Goal: Information Seeking & Learning: Learn about a topic

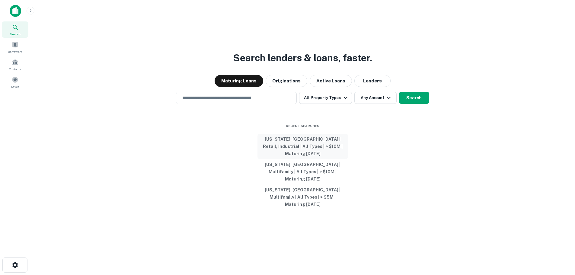
click at [276, 156] on button "[US_STATE], [GEOGRAPHIC_DATA] | Retail, Industrial | All Types | > $10M | Matur…" at bounding box center [303, 146] width 91 height 25
type input "**********"
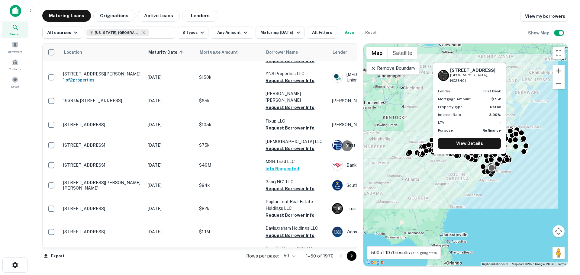
scroll to position [574, 0]
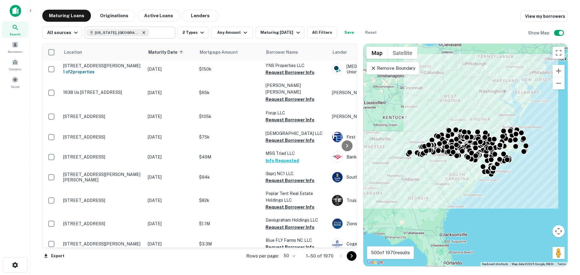
click at [141, 33] on icon at bounding box center [143, 32] width 5 height 5
type input "**********"
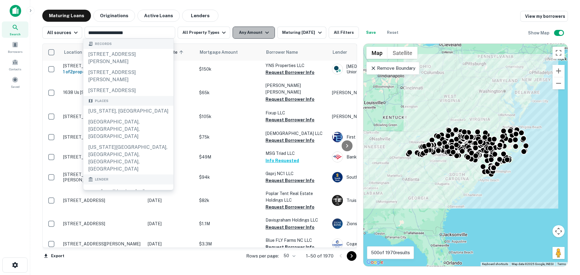
click at [263, 33] on icon "button" at bounding box center [266, 32] width 7 height 7
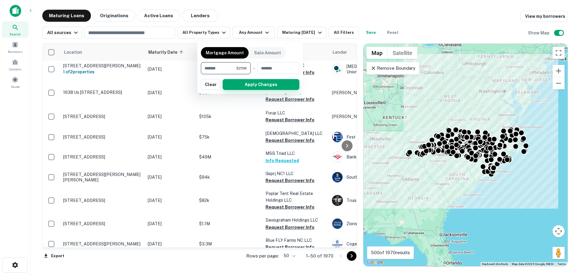
type input "********"
click at [250, 86] on button "Apply Changes" at bounding box center [261, 84] width 77 height 11
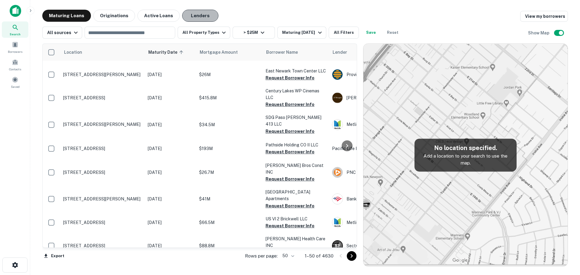
click at [194, 15] on button "Lenders" at bounding box center [200, 16] width 36 height 12
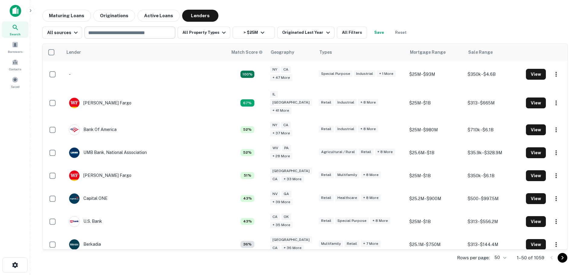
click at [133, 36] on input "text" at bounding box center [129, 32] width 86 height 8
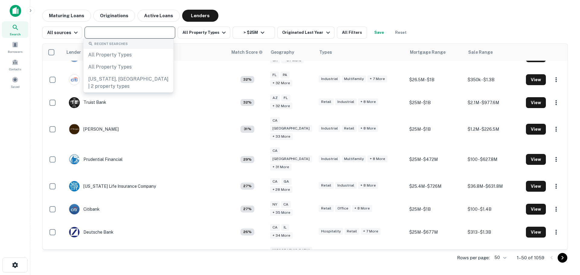
scroll to position [211, 0]
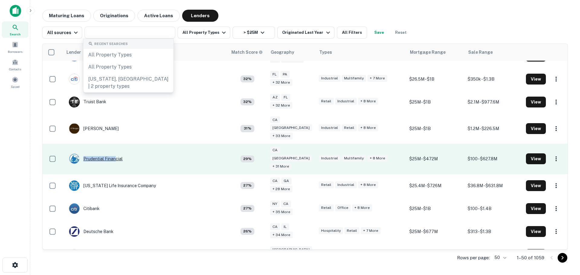
drag, startPoint x: 132, startPoint y: 142, endPoint x: 114, endPoint y: 141, distance: 17.2
click at [114, 144] on td "Prudential Financial" at bounding box center [145, 159] width 165 height 30
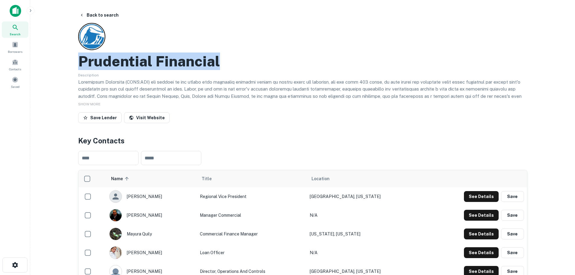
drag, startPoint x: 224, startPoint y: 60, endPoint x: 83, endPoint y: 63, distance: 141.6
click at [83, 63] on div "Prudential Financial" at bounding box center [302, 62] width 449 height 18
copy h2 "Prudential Financial"
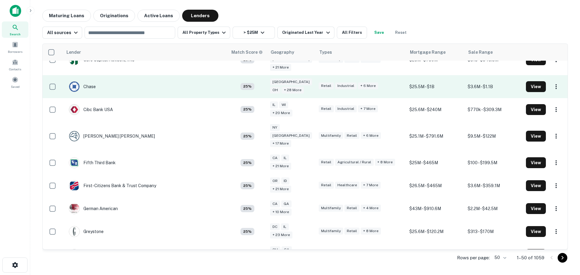
scroll to position [513, 0]
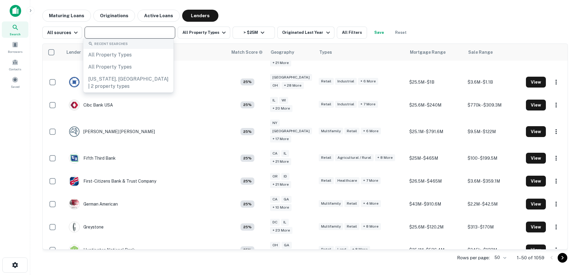
click at [98, 34] on input "text" at bounding box center [129, 32] width 86 height 8
paste input "**********"
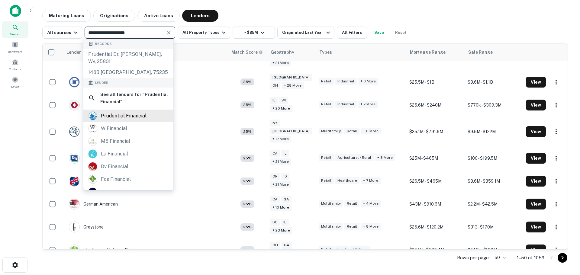
type input "**********"
click at [119, 114] on div "prudential financial" at bounding box center [124, 115] width 46 height 9
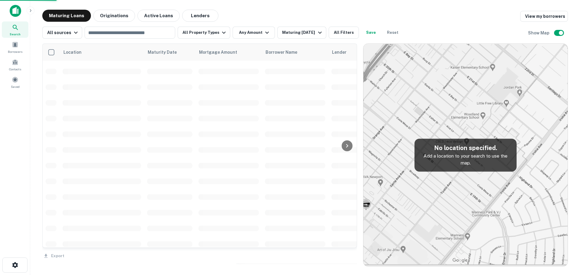
scroll to position [574, 0]
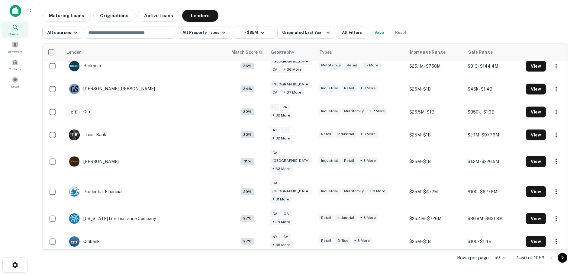
scroll to position [151, 0]
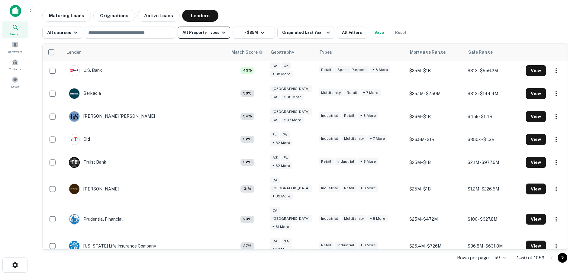
click at [220, 34] on icon "button" at bounding box center [223, 32] width 7 height 7
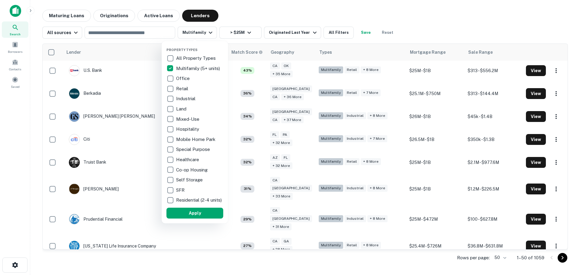
click at [310, 17] on div at bounding box center [290, 137] width 580 height 275
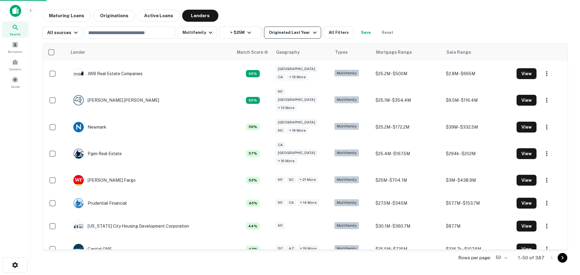
click at [311, 33] on icon "button" at bounding box center [314, 32] width 7 height 7
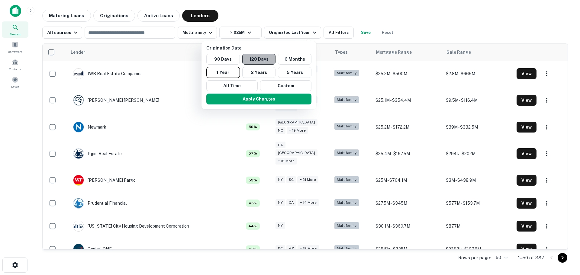
click at [261, 60] on button "120 Days" at bounding box center [259, 59] width 34 height 11
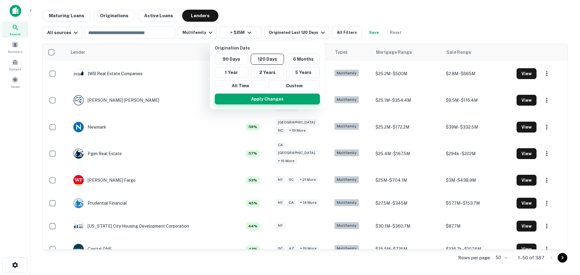
click at [270, 99] on button "Apply Changes" at bounding box center [267, 99] width 105 height 11
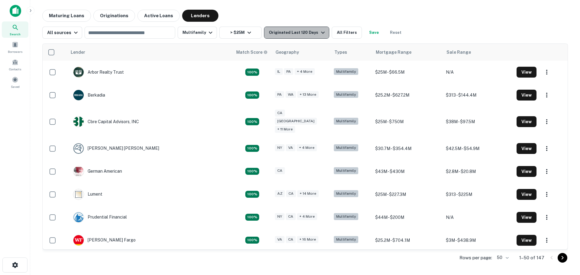
click at [319, 31] on icon "button" at bounding box center [322, 32] width 7 height 7
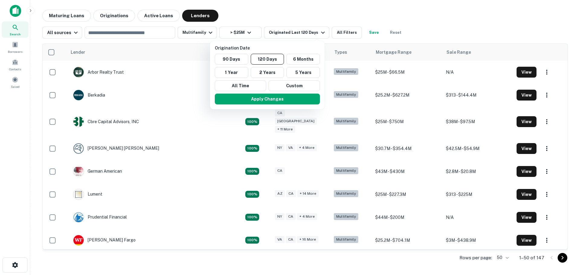
click at [306, 18] on div at bounding box center [290, 137] width 580 height 275
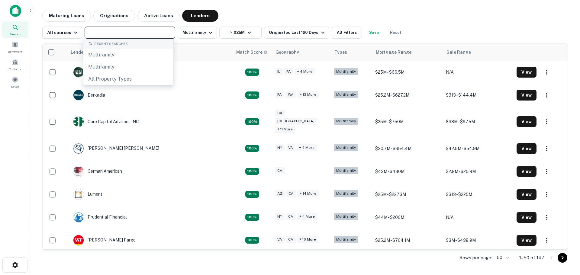
click at [160, 36] on input "text" at bounding box center [129, 32] width 86 height 8
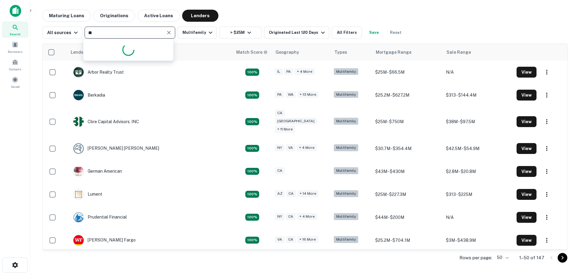
type input "*"
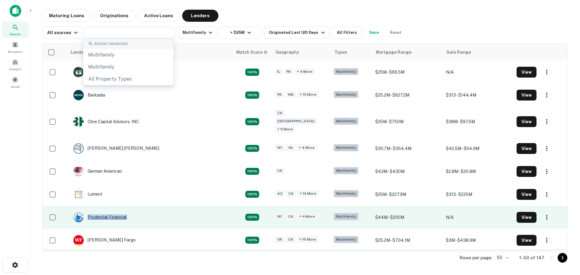
drag, startPoint x: 130, startPoint y: 213, endPoint x: 127, endPoint y: 210, distance: 4.1
click at [127, 210] on td "Prudential Financial" at bounding box center [149, 217] width 165 height 23
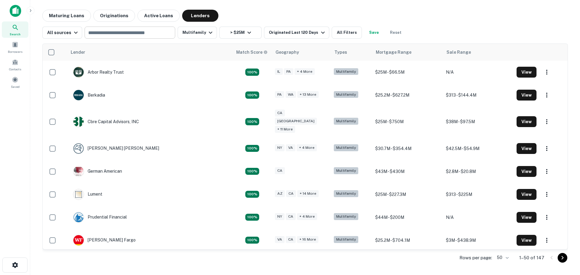
click at [151, 33] on input "text" at bounding box center [129, 32] width 86 height 8
paste input "**********"
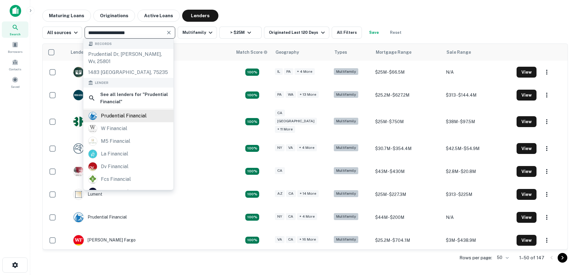
type input "**********"
click at [149, 112] on div "prudential financial" at bounding box center [128, 115] width 80 height 9
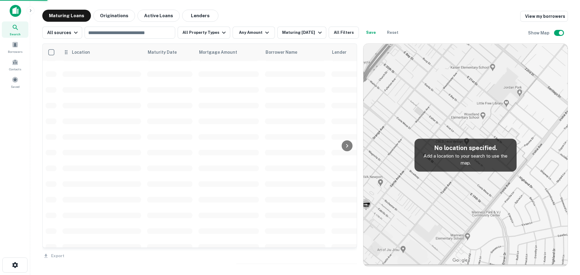
scroll to position [574, 0]
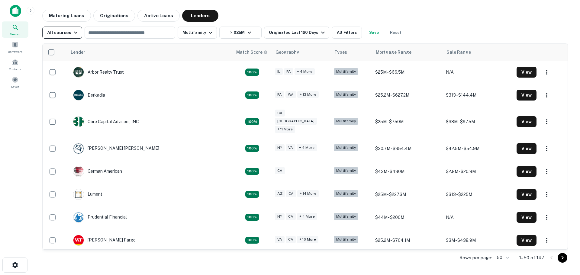
click at [69, 33] on div "All sources" at bounding box center [63, 32] width 32 height 7
click at [109, 50] on div at bounding box center [290, 137] width 580 height 275
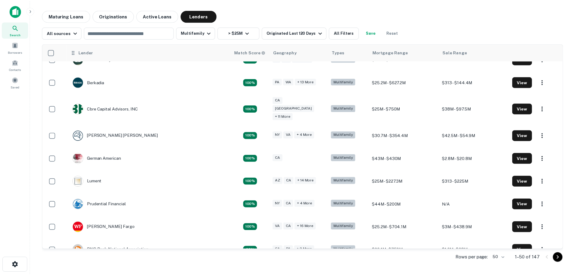
scroll to position [30, 0]
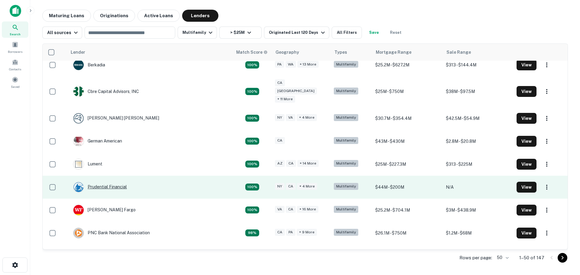
click at [117, 182] on div "Prudential Financial" at bounding box center [100, 187] width 54 height 11
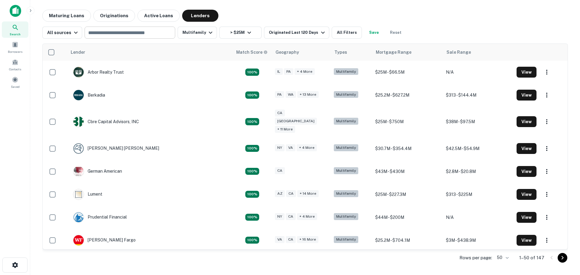
scroll to position [30, 0]
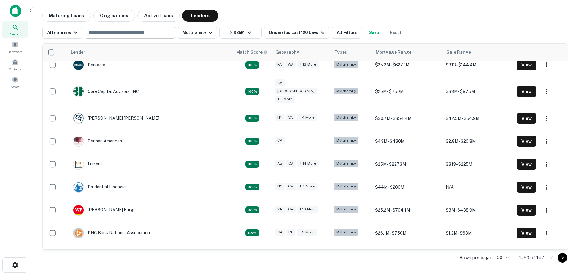
click at [122, 33] on input "text" at bounding box center [129, 32] width 86 height 8
paste input "**********"
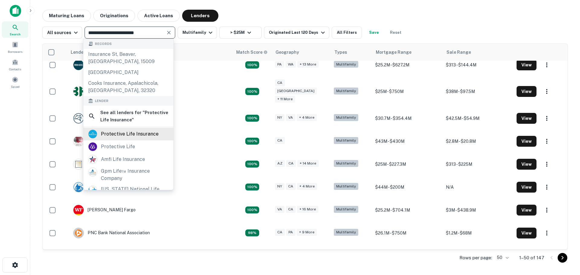
type input "**********"
click at [109, 134] on div "protective life insurance" at bounding box center [130, 134] width 58 height 9
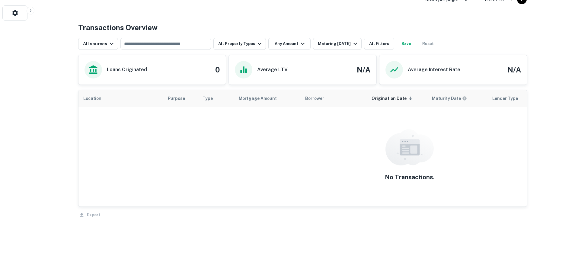
scroll to position [255, 0]
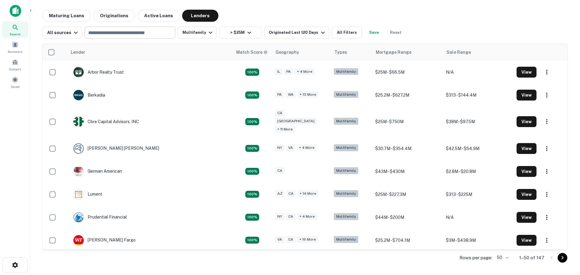
scroll to position [30, 0]
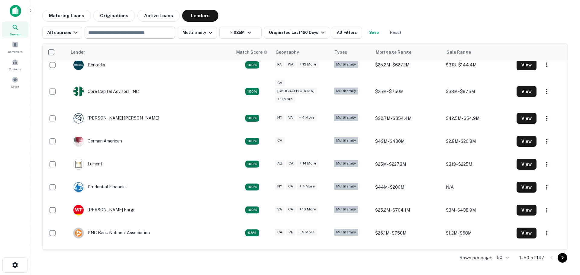
click at [107, 34] on input "text" at bounding box center [129, 32] width 86 height 8
paste input "**********"
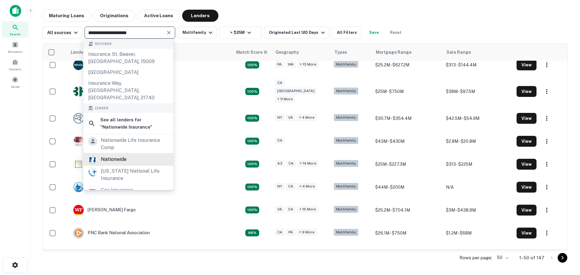
type input "**********"
click at [128, 155] on div "nationwide" at bounding box center [128, 159] width 80 height 9
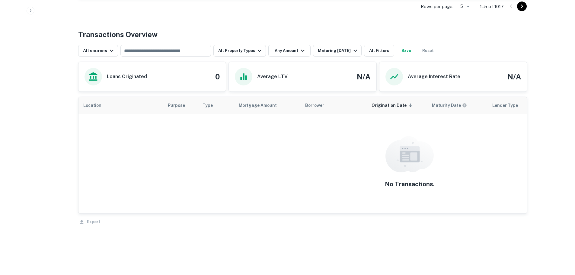
scroll to position [292, 0]
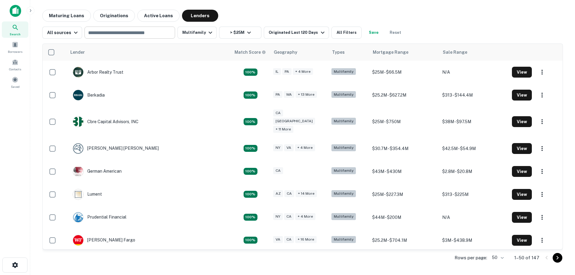
click at [97, 36] on input "text" at bounding box center [129, 32] width 86 height 8
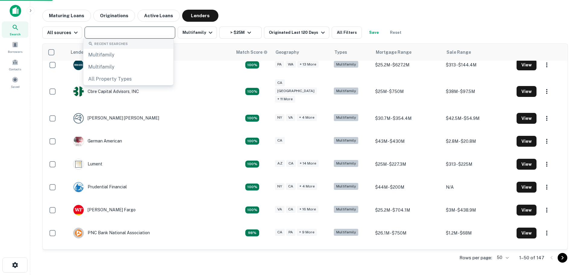
paste input "**********"
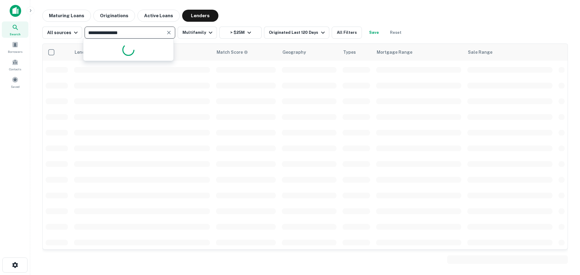
type input "**********"
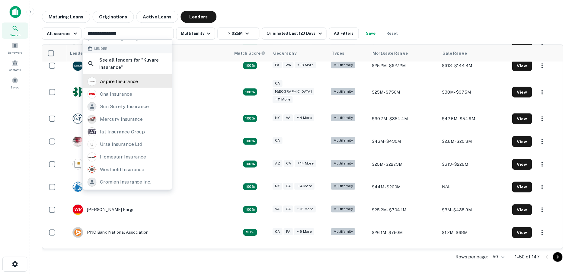
scroll to position [65, 0]
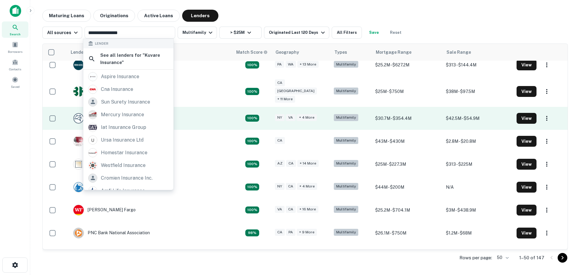
click at [122, 122] on td "Fannie MAE" at bounding box center [149, 118] width 165 height 23
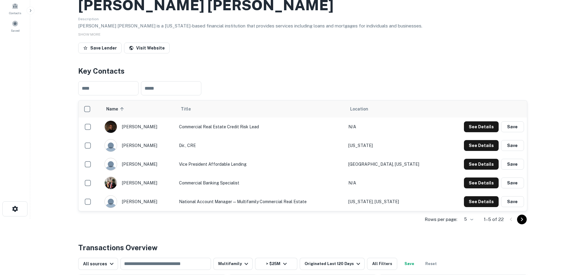
scroll to position [30, 0]
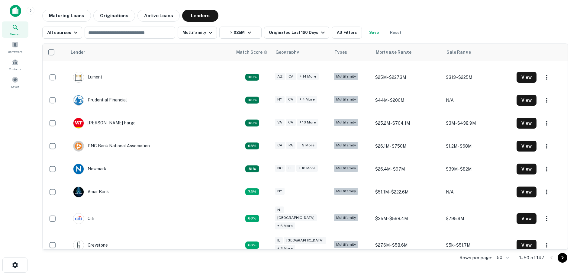
scroll to position [83, 0]
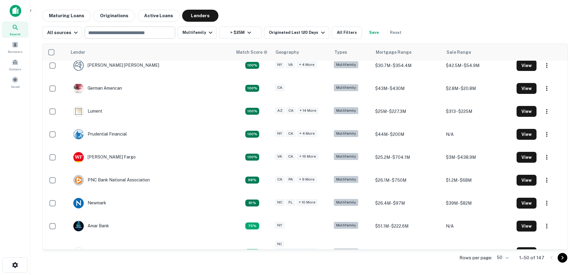
click at [140, 33] on input "text" at bounding box center [129, 32] width 86 height 8
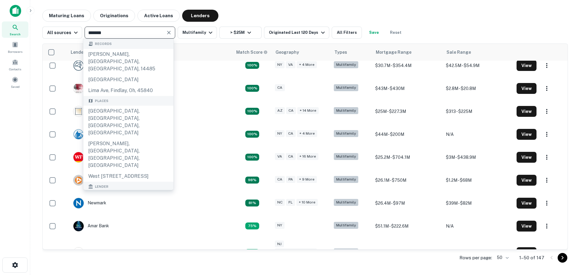
type input "*******"
click at [125, 207] on div "[GEOGRAPHIC_DATA] one capital" at bounding box center [128, 216] width 90 height 18
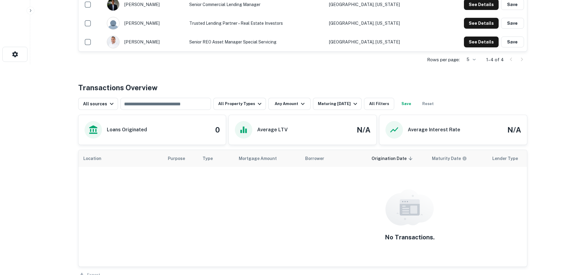
scroll to position [211, 0]
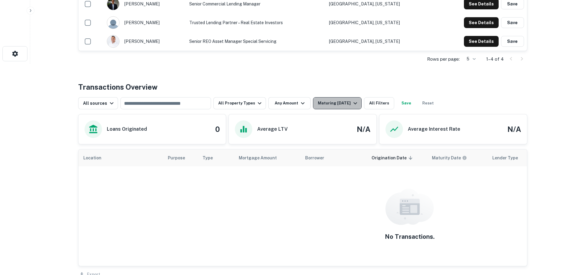
click at [327, 102] on div "Maturing [DATE]" at bounding box center [338, 103] width 41 height 7
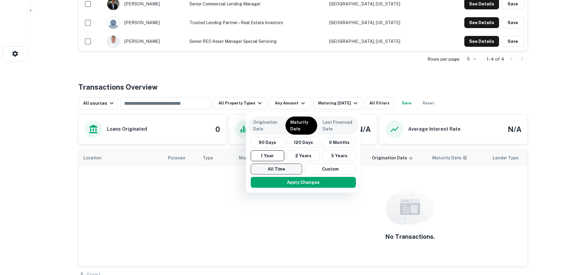
click at [279, 172] on button "All Time" at bounding box center [276, 169] width 51 height 11
click at [285, 180] on button "Apply Changes" at bounding box center [303, 182] width 105 height 11
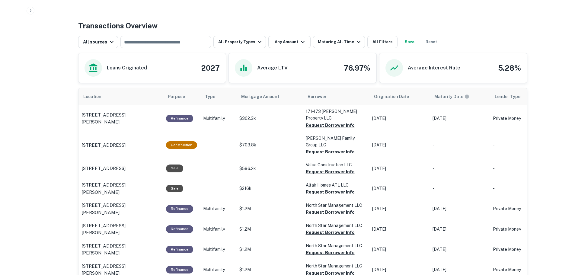
scroll to position [272, 0]
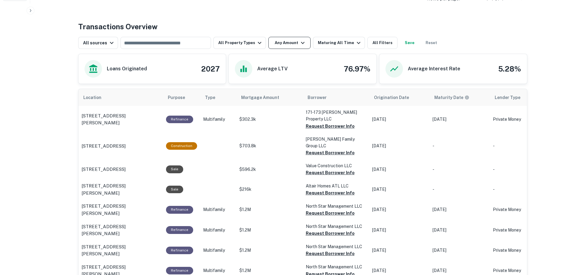
click at [294, 42] on button "Any Amount" at bounding box center [289, 43] width 42 height 12
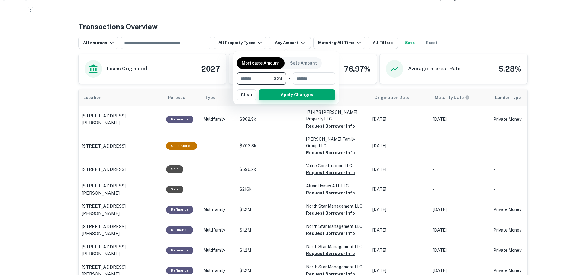
type input "*******"
click at [281, 98] on button "Apply Changes" at bounding box center [296, 94] width 77 height 11
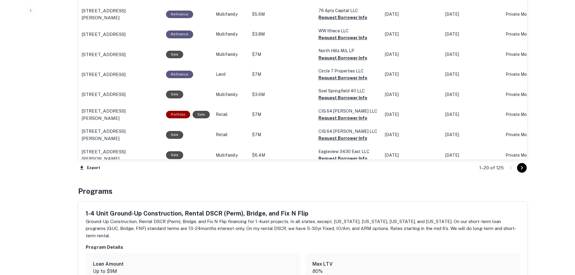
scroll to position [634, 0]
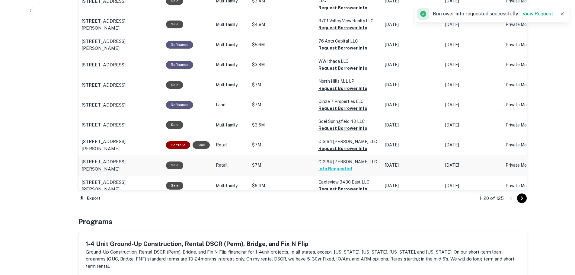
scroll to position [604, 0]
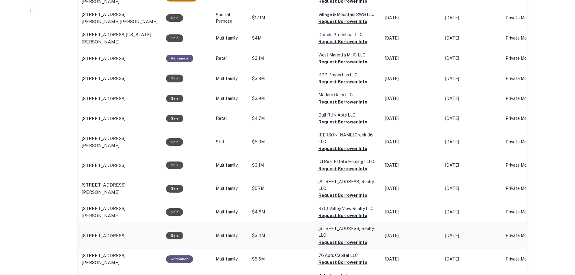
scroll to position [389, 0]
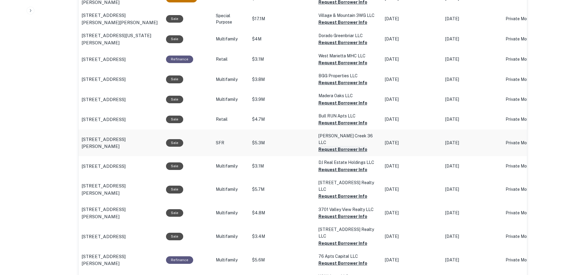
click at [328, 6] on button "Request Borrower Info" at bounding box center [343, 1] width 49 height 7
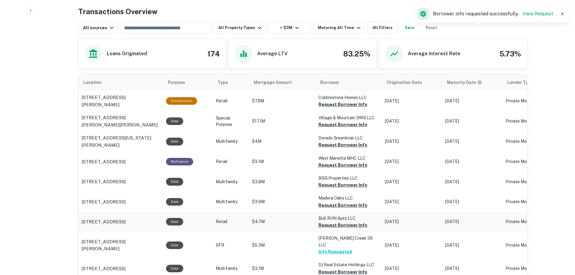
scroll to position [268, 0]
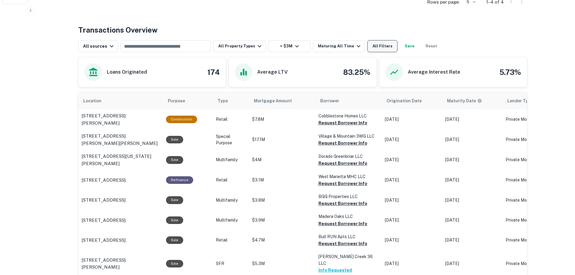
click at [374, 47] on button "All Filters" at bounding box center [382, 46] width 30 height 12
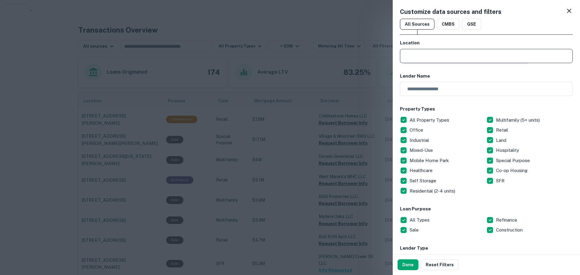
click at [416, 54] on input "text" at bounding box center [488, 56] width 168 height 14
type input "**********"
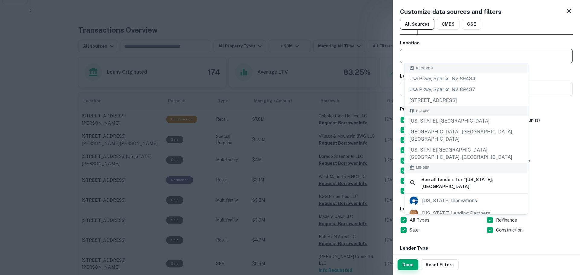
click at [410, 265] on button "Done" at bounding box center [407, 264] width 21 height 11
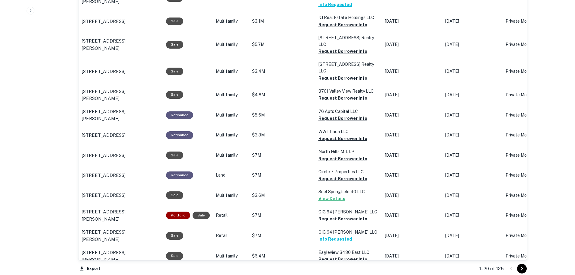
scroll to position [570, 0]
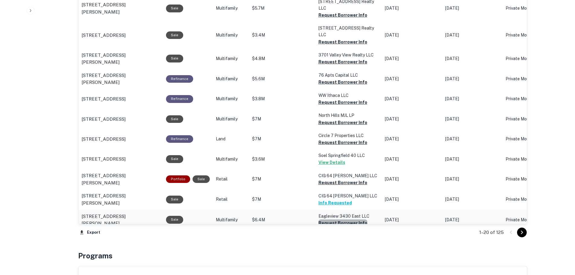
click at [520, 233] on icon "Go to next page" at bounding box center [521, 232] width 7 height 7
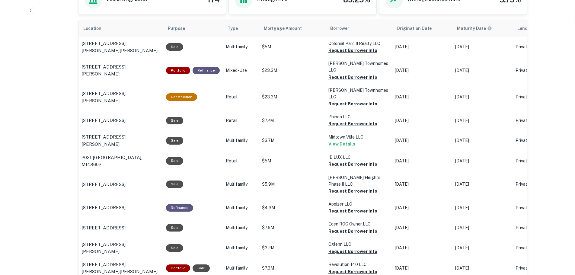
scroll to position [299, 0]
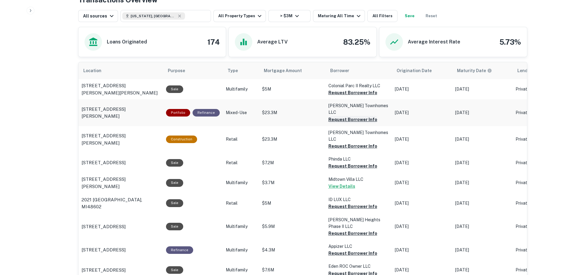
click at [337, 96] on button "Request Borrower Info" at bounding box center [353, 92] width 49 height 7
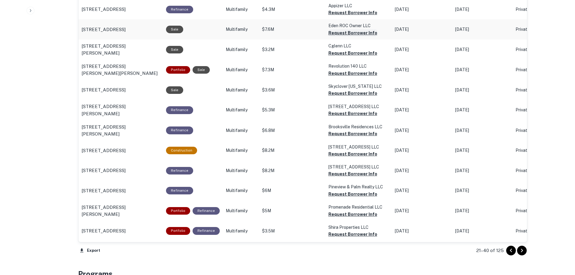
scroll to position [540, 0]
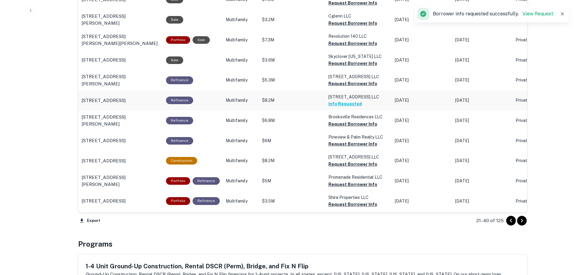
scroll to position [570, 0]
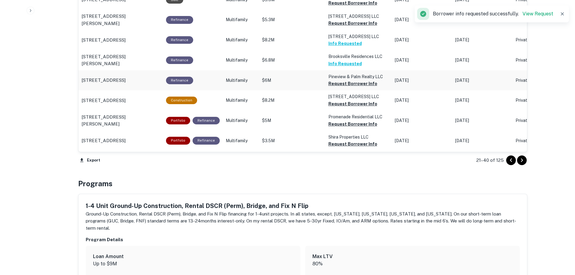
scroll to position [631, 0]
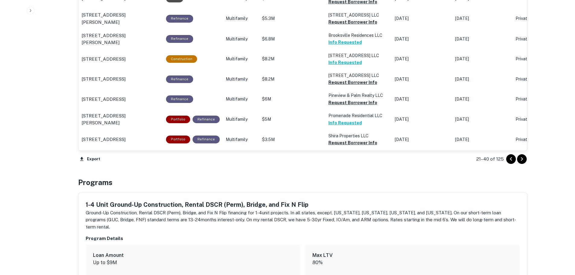
click at [521, 160] on icon "Go to next page" at bounding box center [522, 159] width 2 height 4
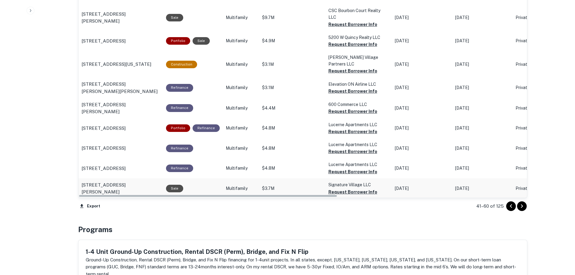
scroll to position [631, 0]
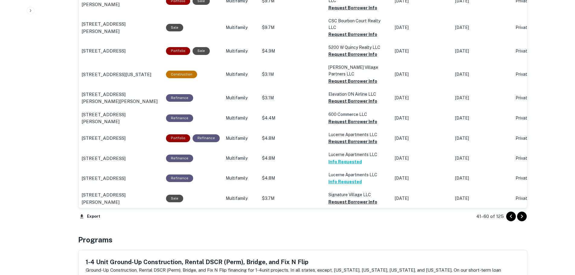
scroll to position [601, 0]
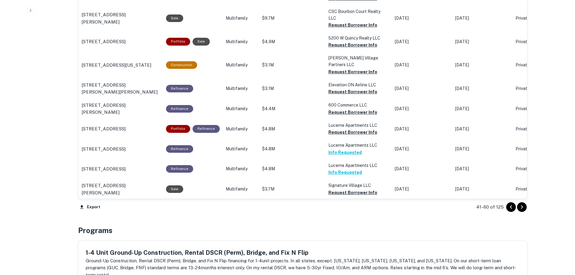
click at [524, 207] on icon "Go to next page" at bounding box center [521, 207] width 7 height 7
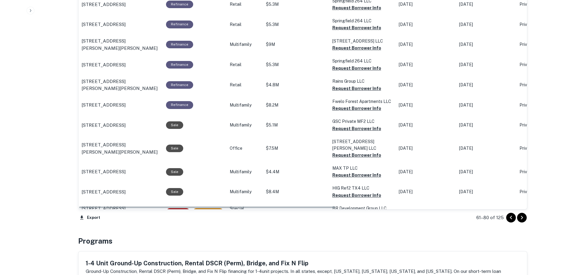
scroll to position [601, 0]
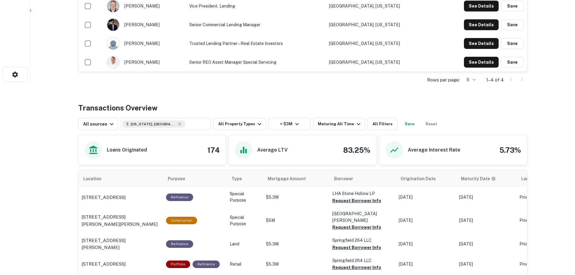
scroll to position [145, 0]
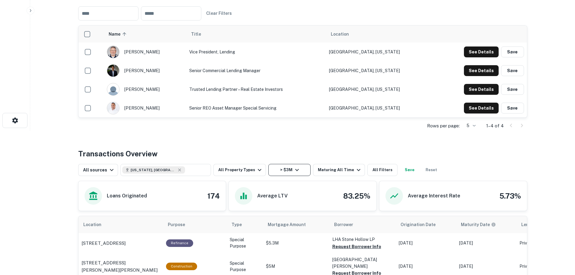
click at [295, 173] on icon "button" at bounding box center [296, 169] width 7 height 7
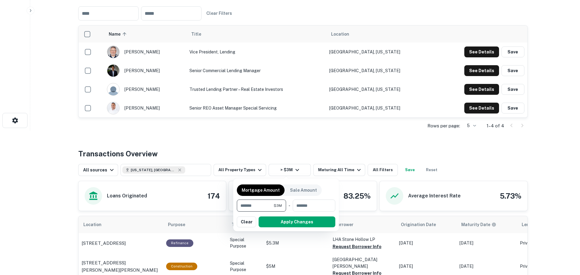
drag, startPoint x: 271, startPoint y: 206, endPoint x: 238, endPoint y: 206, distance: 32.6
click at [238, 206] on input "*******" at bounding box center [255, 206] width 37 height 12
type input "********"
click at [273, 220] on button "Apply Changes" at bounding box center [296, 222] width 77 height 11
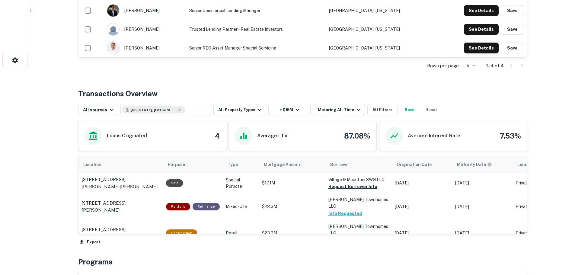
scroll to position [205, 0]
click at [334, 185] on button "Request Borrower Info" at bounding box center [353, 186] width 49 height 7
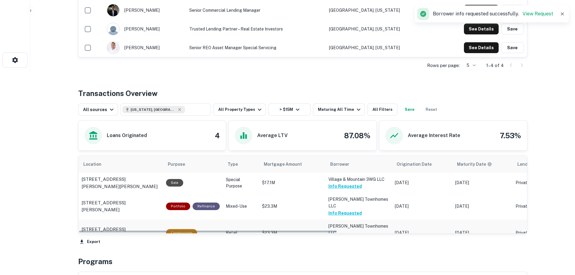
click at [339, 236] on button "Request Borrower Info" at bounding box center [353, 239] width 49 height 7
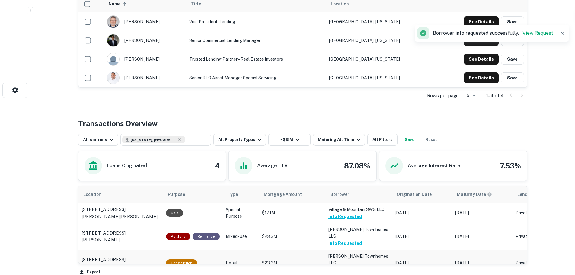
scroll to position [145, 0]
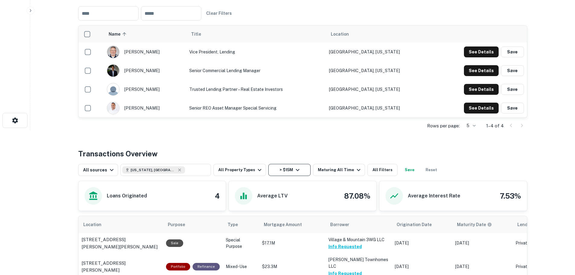
click at [284, 175] on button "> $15M" at bounding box center [289, 170] width 42 height 12
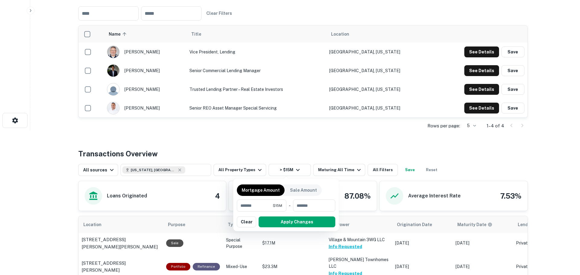
click at [253, 172] on div at bounding box center [290, 137] width 580 height 275
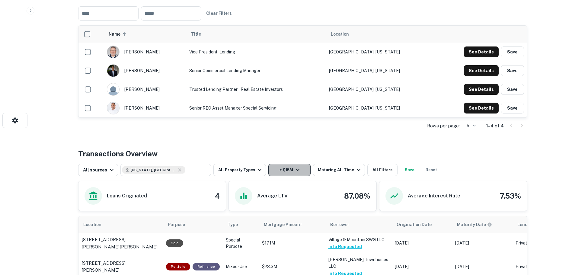
click at [280, 168] on button "> $15M" at bounding box center [289, 170] width 42 height 12
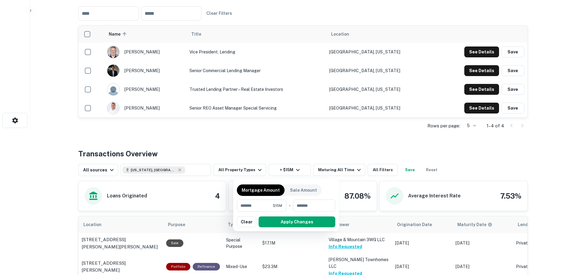
click at [305, 140] on div at bounding box center [290, 137] width 580 height 275
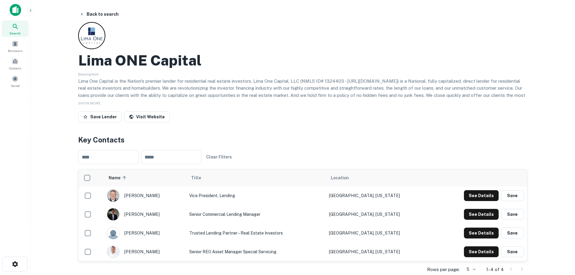
scroll to position [0, 0]
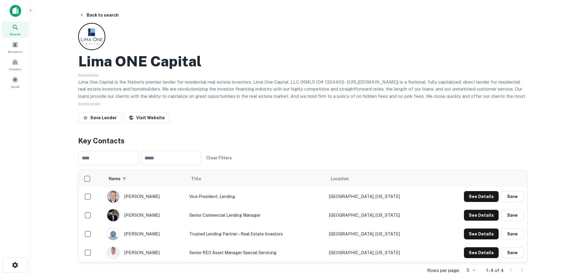
click at [18, 29] on icon at bounding box center [15, 27] width 5 height 5
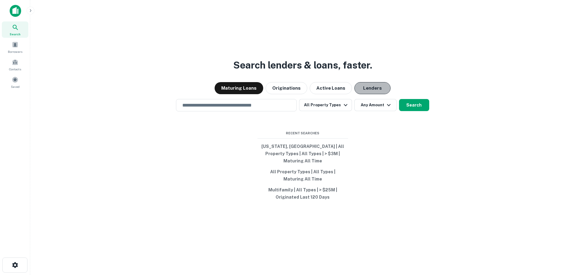
click at [361, 90] on button "Lenders" at bounding box center [372, 88] width 36 height 12
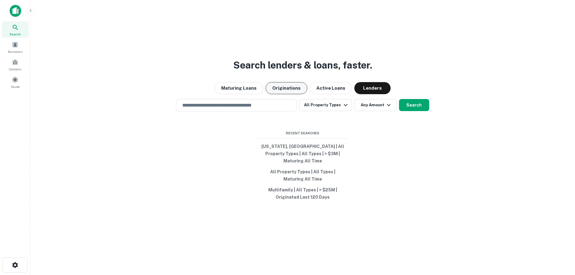
click at [282, 91] on button "Originations" at bounding box center [287, 88] width 42 height 12
click at [281, 91] on button "Originations" at bounding box center [287, 88] width 42 height 12
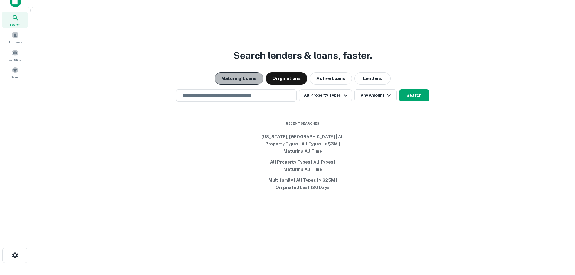
click at [242, 82] on button "Maturing Loans" at bounding box center [239, 78] width 49 height 12
click at [287, 82] on button "Originations" at bounding box center [287, 78] width 42 height 12
click at [256, 99] on input "text" at bounding box center [236, 95] width 115 height 7
type input "**********"
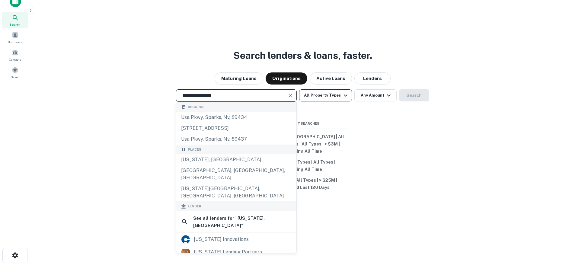
click at [332, 94] on button "All Property Types" at bounding box center [325, 95] width 53 height 12
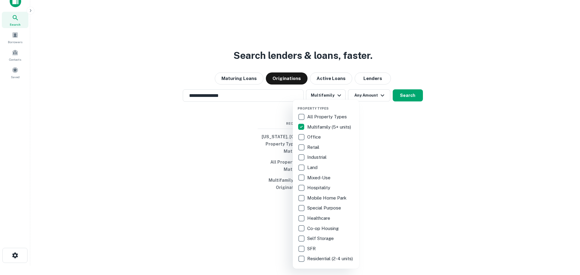
click at [416, 123] on div at bounding box center [290, 137] width 580 height 275
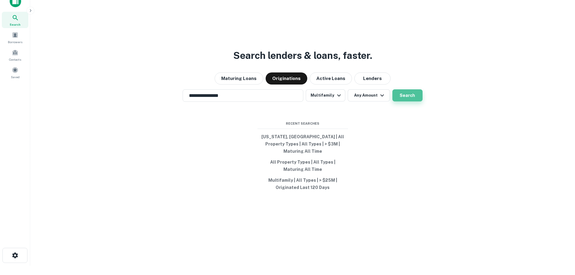
click at [408, 97] on button "Search" at bounding box center [408, 95] width 30 height 12
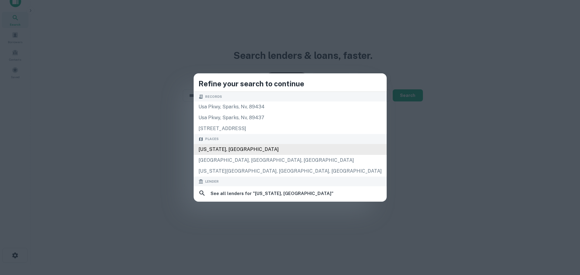
click at [263, 153] on div "[US_STATE], [GEOGRAPHIC_DATA]" at bounding box center [290, 149] width 193 height 11
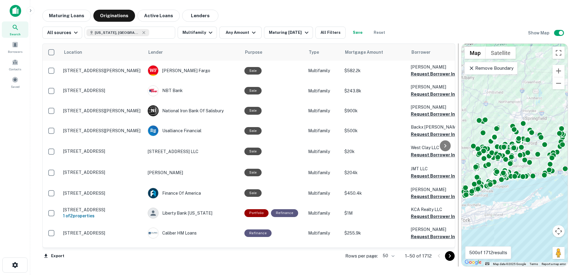
drag, startPoint x: 357, startPoint y: 82, endPoint x: 455, endPoint y: 95, distance: 99.0
click at [455, 95] on div at bounding box center [458, 154] width 6 height 223
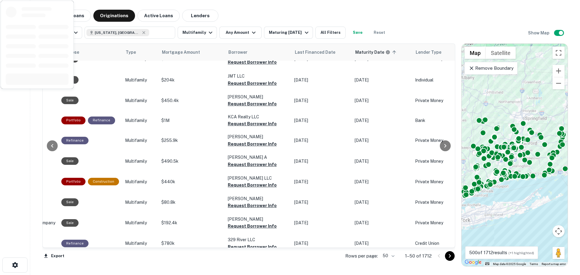
scroll to position [332, 183]
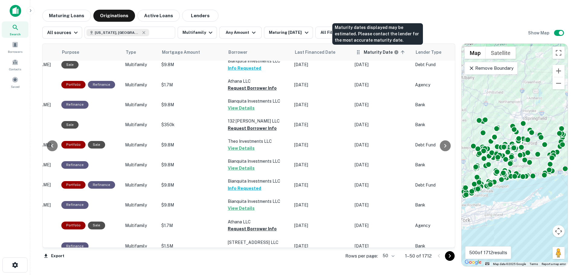
click at [376, 54] on h6 "Maturity Date" at bounding box center [378, 52] width 29 height 7
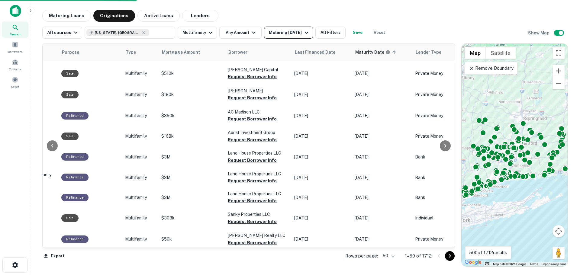
scroll to position [838, 183]
click at [294, 31] on div "Maturing [DATE]" at bounding box center [289, 32] width 41 height 7
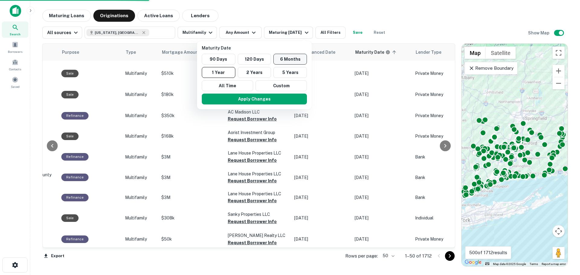
click at [286, 58] on button "6 Months" at bounding box center [290, 59] width 34 height 11
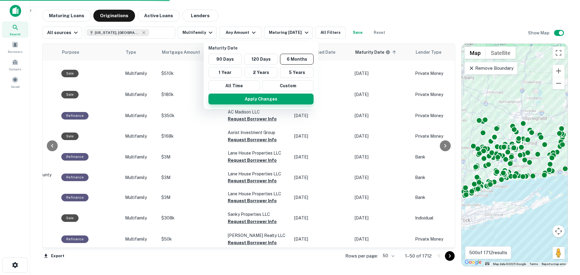
click at [263, 97] on button "Apply Changes" at bounding box center [260, 99] width 105 height 11
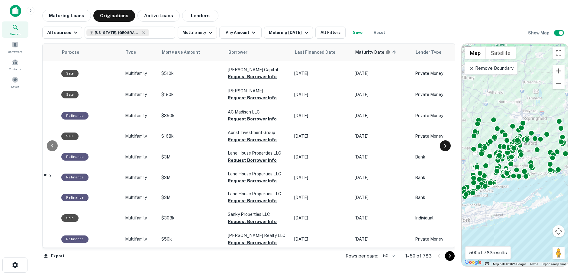
click at [445, 147] on icon at bounding box center [444, 145] width 7 height 7
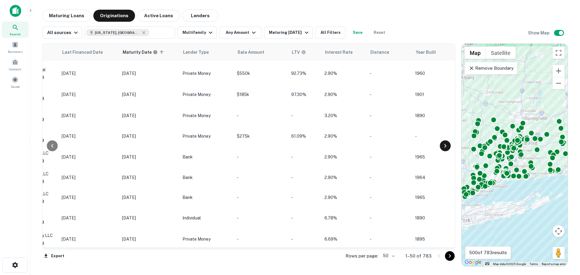
scroll to position [838, 437]
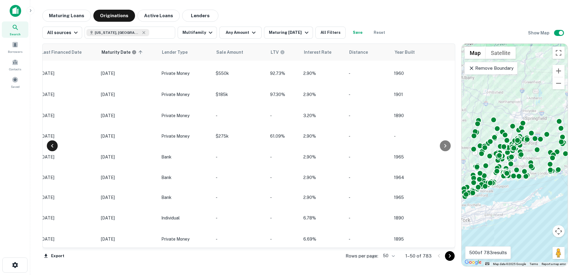
click at [52, 146] on icon at bounding box center [52, 145] width 7 height 7
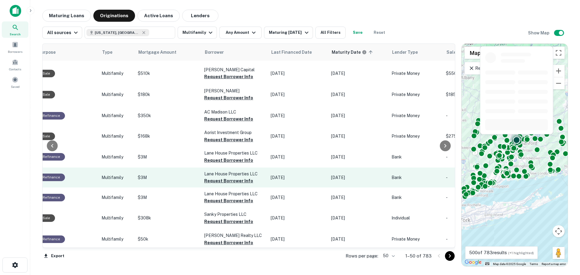
scroll to position [838, 183]
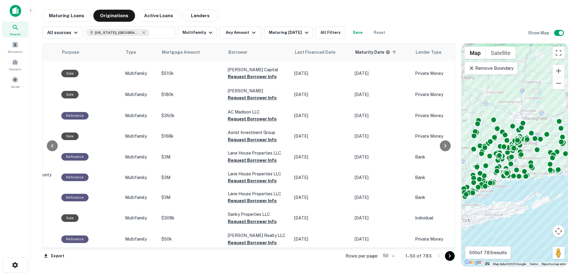
click at [449, 256] on icon "Go to next page" at bounding box center [449, 255] width 7 height 7
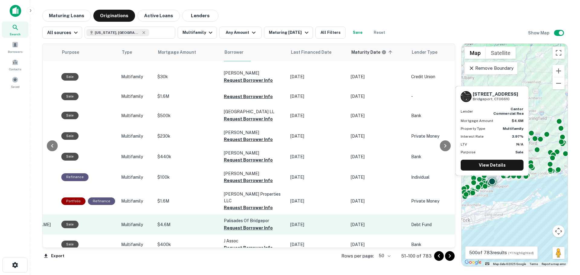
scroll to position [846, 183]
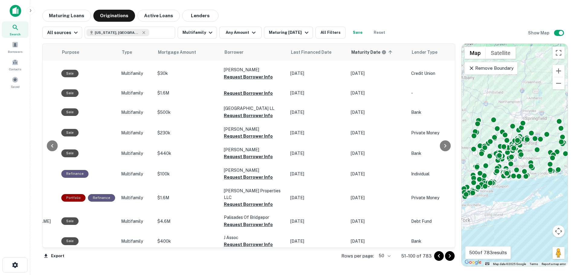
click at [449, 257] on icon "Go to next page" at bounding box center [449, 255] width 7 height 7
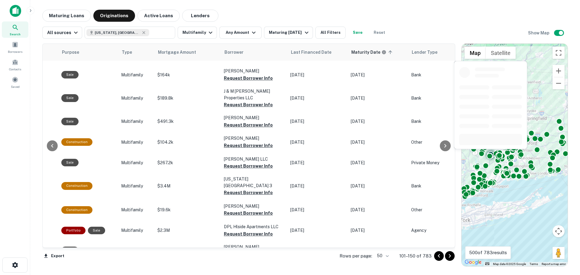
scroll to position [831, 183]
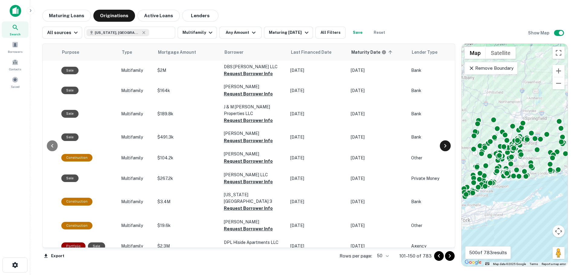
click at [445, 147] on icon at bounding box center [445, 146] width 2 height 4
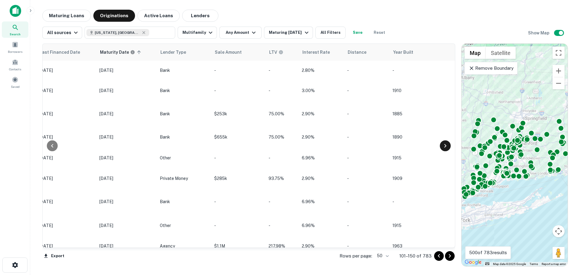
scroll to position [831, 437]
click at [53, 146] on icon at bounding box center [52, 145] width 7 height 7
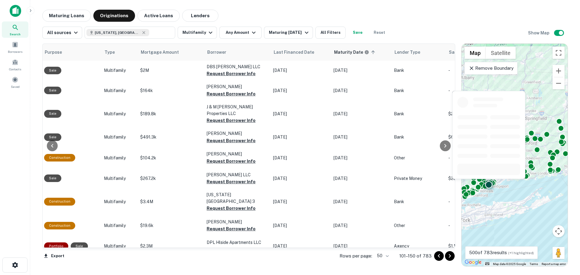
scroll to position [831, 183]
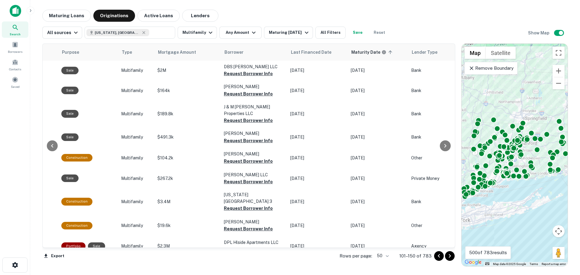
click at [451, 254] on icon "Go to next page" at bounding box center [449, 255] width 7 height 7
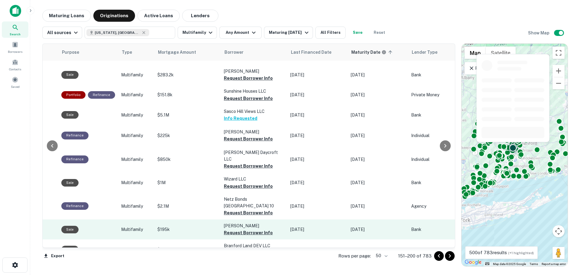
scroll to position [832, 183]
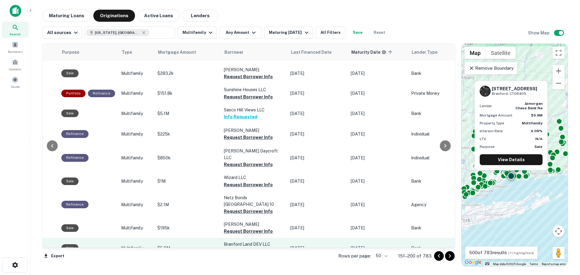
click at [232, 248] on button "Request Borrower Info" at bounding box center [248, 251] width 49 height 7
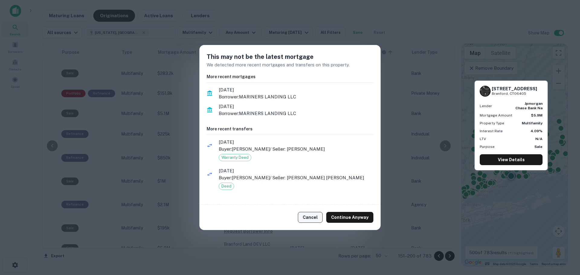
click at [313, 215] on button "Cancel" at bounding box center [310, 217] width 25 height 11
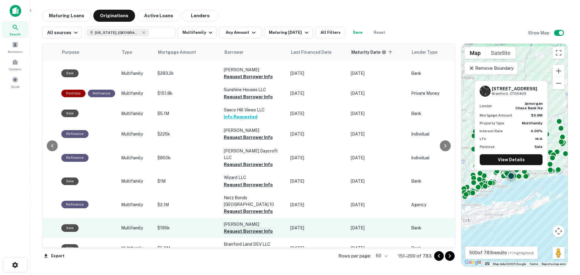
click at [240, 228] on button "Request Borrower Info" at bounding box center [248, 231] width 49 height 7
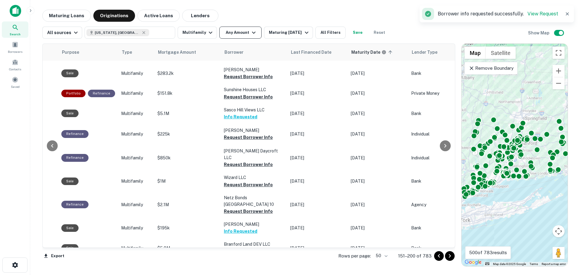
click at [238, 36] on button "Any Amount" at bounding box center [240, 33] width 42 height 12
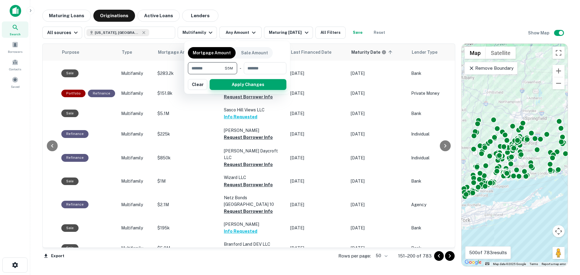
type input "*******"
click at [239, 87] on button "Apply Changes" at bounding box center [248, 84] width 77 height 11
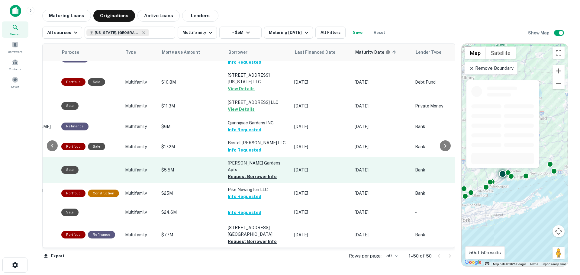
scroll to position [831, 183]
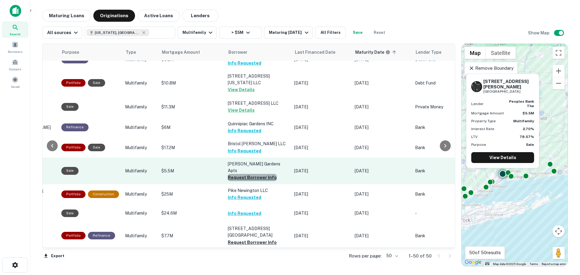
click at [254, 174] on button "Request Borrower Info" at bounding box center [252, 177] width 49 height 7
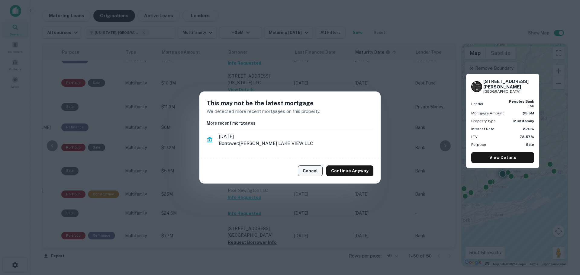
click at [318, 172] on button "Cancel" at bounding box center [310, 170] width 25 height 11
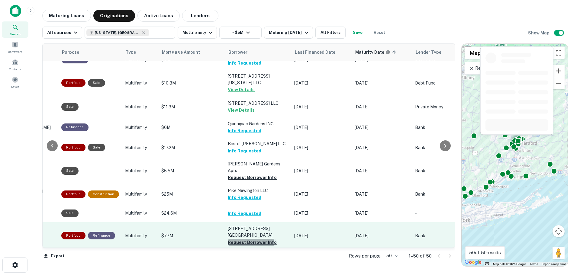
click at [245, 239] on button "Request Borrower Info" at bounding box center [252, 242] width 49 height 7
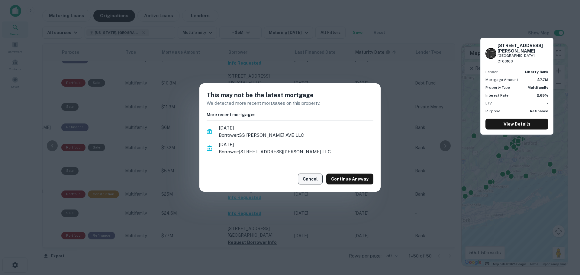
click at [312, 178] on button "Cancel" at bounding box center [310, 179] width 25 height 11
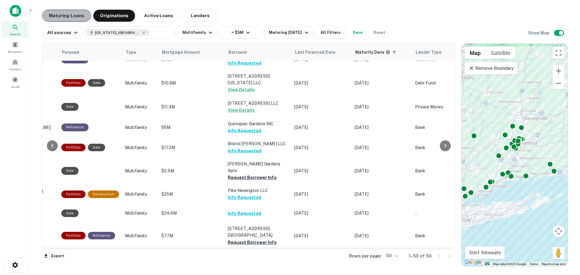
click at [61, 18] on button "Maturing Loans" at bounding box center [66, 16] width 49 height 12
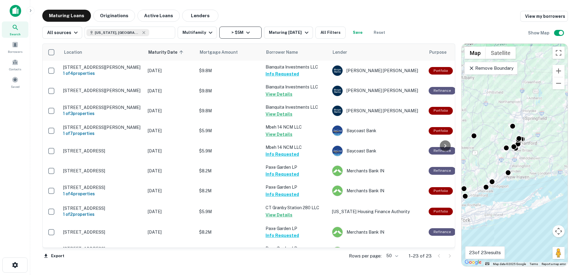
click at [246, 32] on icon "button" at bounding box center [248, 33] width 4 height 2
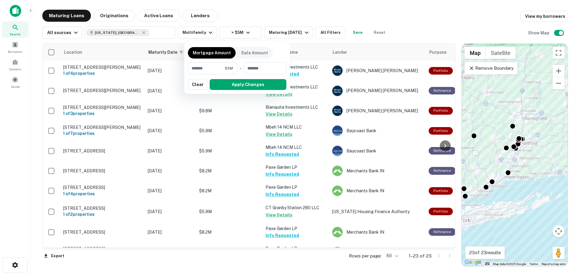
click at [245, 12] on div at bounding box center [290, 137] width 580 height 275
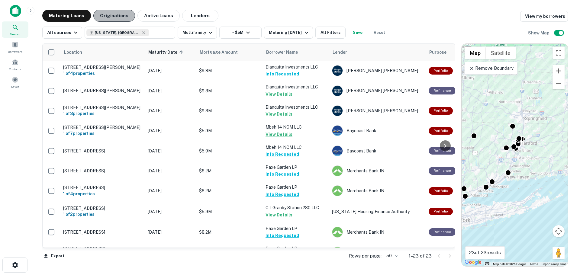
click at [113, 15] on button "Originations" at bounding box center [114, 16] width 42 height 12
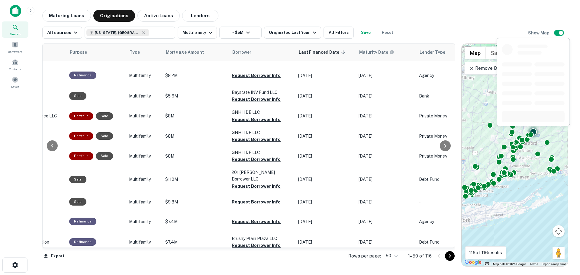
scroll to position [842, 175]
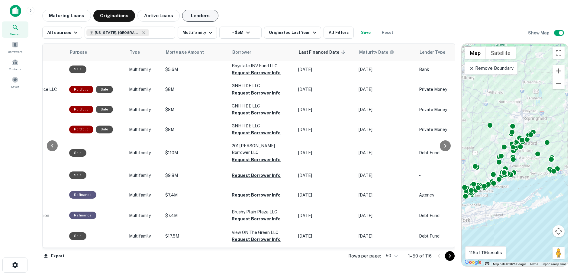
click at [193, 17] on button "Lenders" at bounding box center [200, 16] width 36 height 12
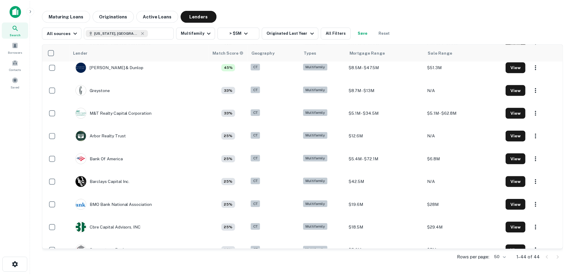
scroll to position [121, 0]
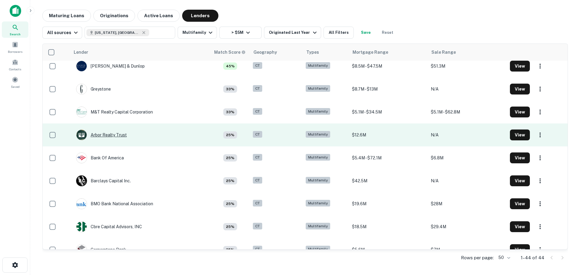
click at [112, 136] on div "Arbor Realty Trust" at bounding box center [101, 135] width 51 height 11
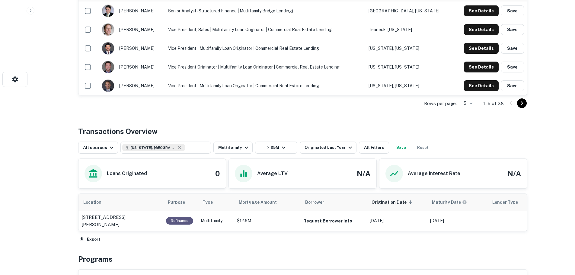
scroll to position [211, 0]
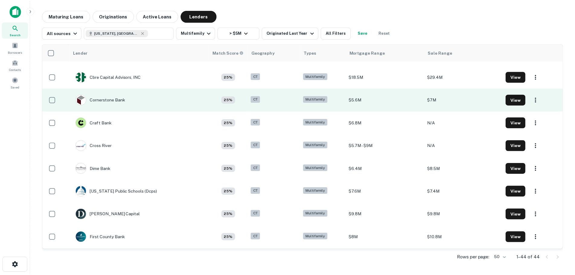
scroll to position [272, 0]
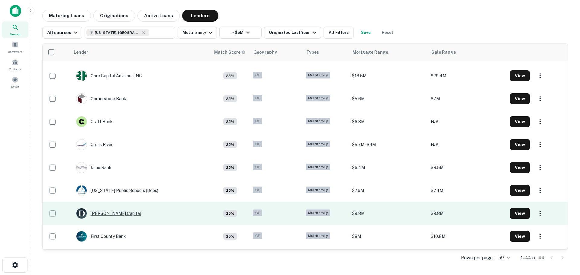
click at [110, 212] on div "[PERSON_NAME] Capital" at bounding box center [108, 213] width 65 height 11
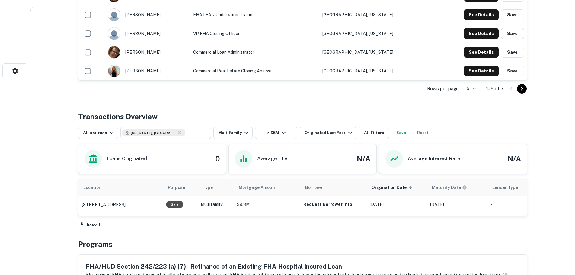
scroll to position [211, 0]
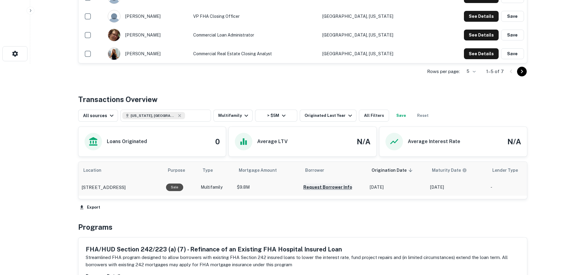
click at [327, 189] on button "Request Borrower Info" at bounding box center [327, 187] width 49 height 7
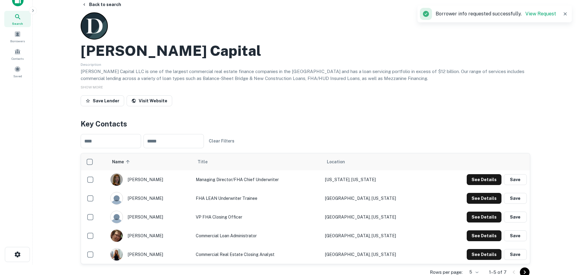
scroll to position [0, 0]
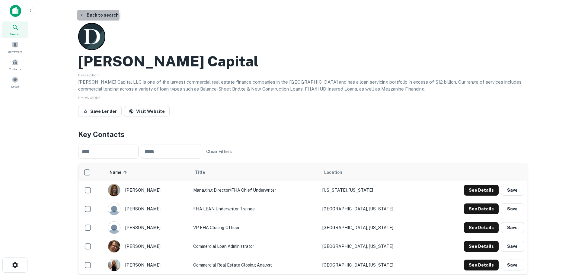
click at [90, 16] on button "Back to search" at bounding box center [99, 15] width 44 height 11
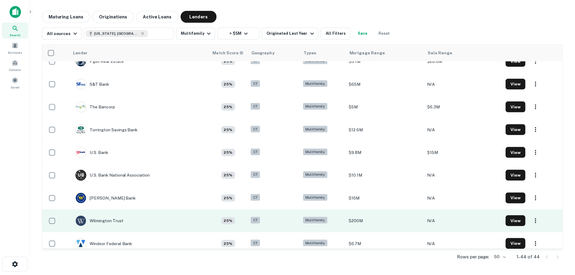
scroll to position [791, 0]
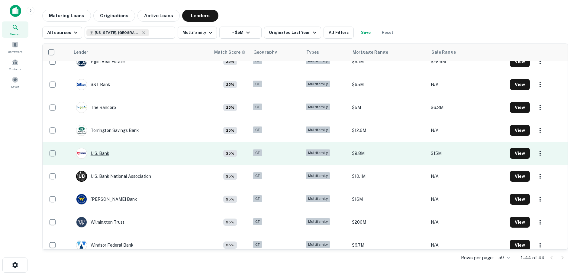
click at [100, 154] on div "U.s. Bank" at bounding box center [92, 153] width 33 height 11
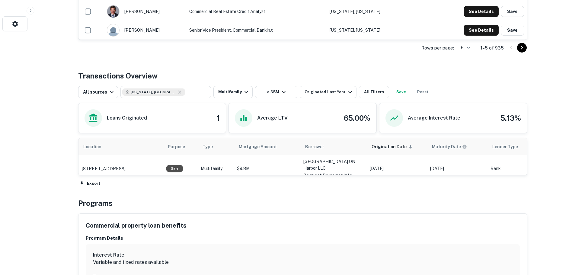
scroll to position [242, 0]
click at [317, 172] on button "Request Borrower Info" at bounding box center [327, 175] width 49 height 7
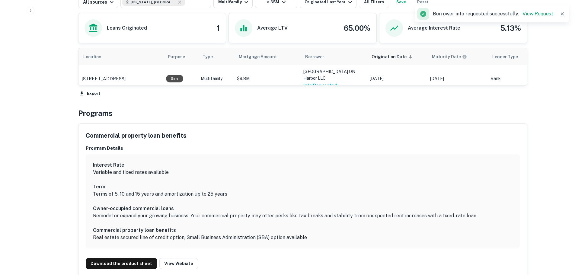
scroll to position [332, 0]
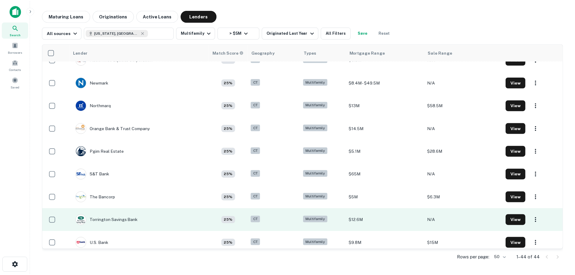
scroll to position [700, 0]
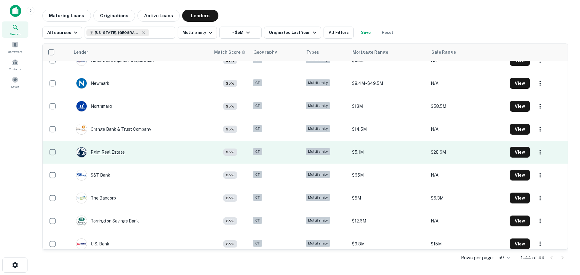
click at [117, 149] on div "Pgim Real Estate" at bounding box center [100, 152] width 49 height 11
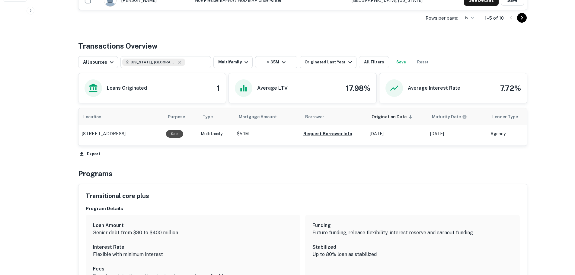
scroll to position [272, 0]
click at [316, 135] on button "Request Borrower Info" at bounding box center [327, 133] width 49 height 7
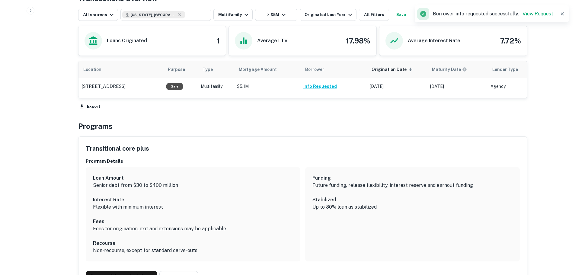
scroll to position [332, 0]
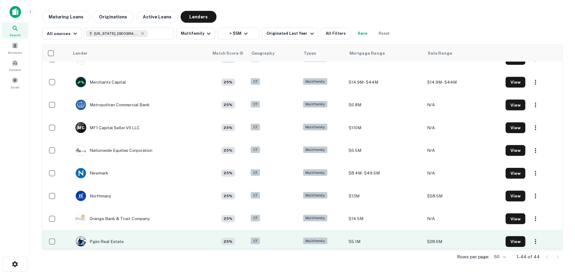
scroll to position [610, 0]
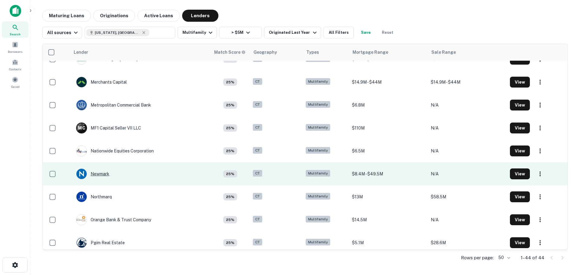
click at [96, 172] on div "Newmark" at bounding box center [92, 173] width 33 height 11
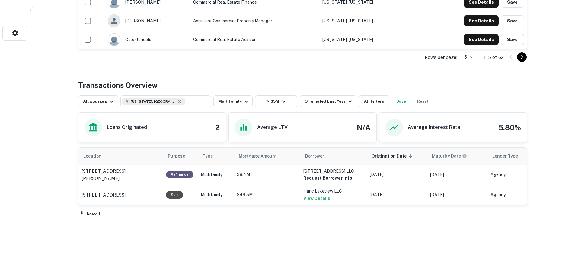
scroll to position [233, 0]
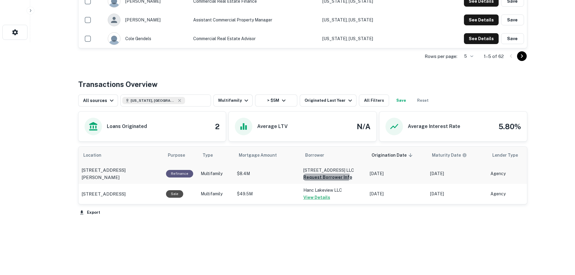
click at [320, 175] on button "Request Borrower Info" at bounding box center [327, 177] width 49 height 7
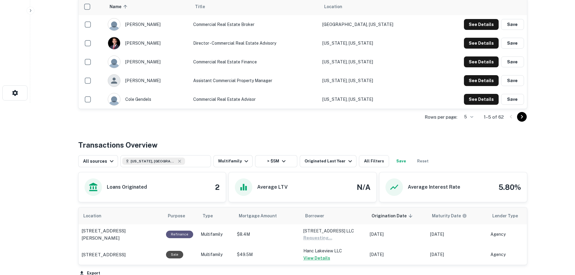
scroll to position [21, 0]
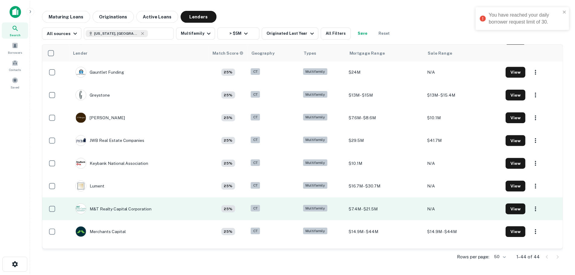
scroll to position [459, 0]
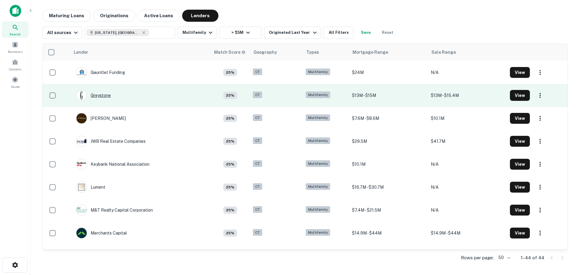
click at [100, 97] on div "Greystone" at bounding box center [93, 95] width 35 height 11
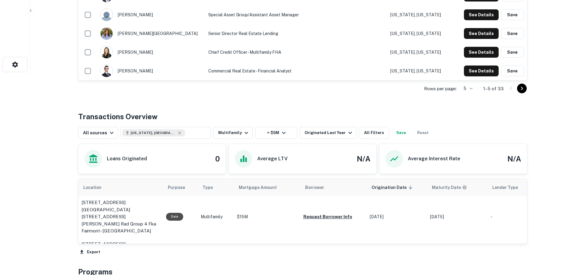
scroll to position [242, 0]
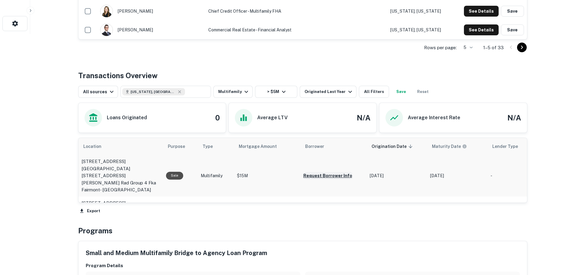
click at [312, 172] on button "Request Borrower Info" at bounding box center [327, 175] width 49 height 7
click at [318, 179] on button "Request Borrower Info" at bounding box center [327, 175] width 49 height 7
